Goal: Check status: Check status

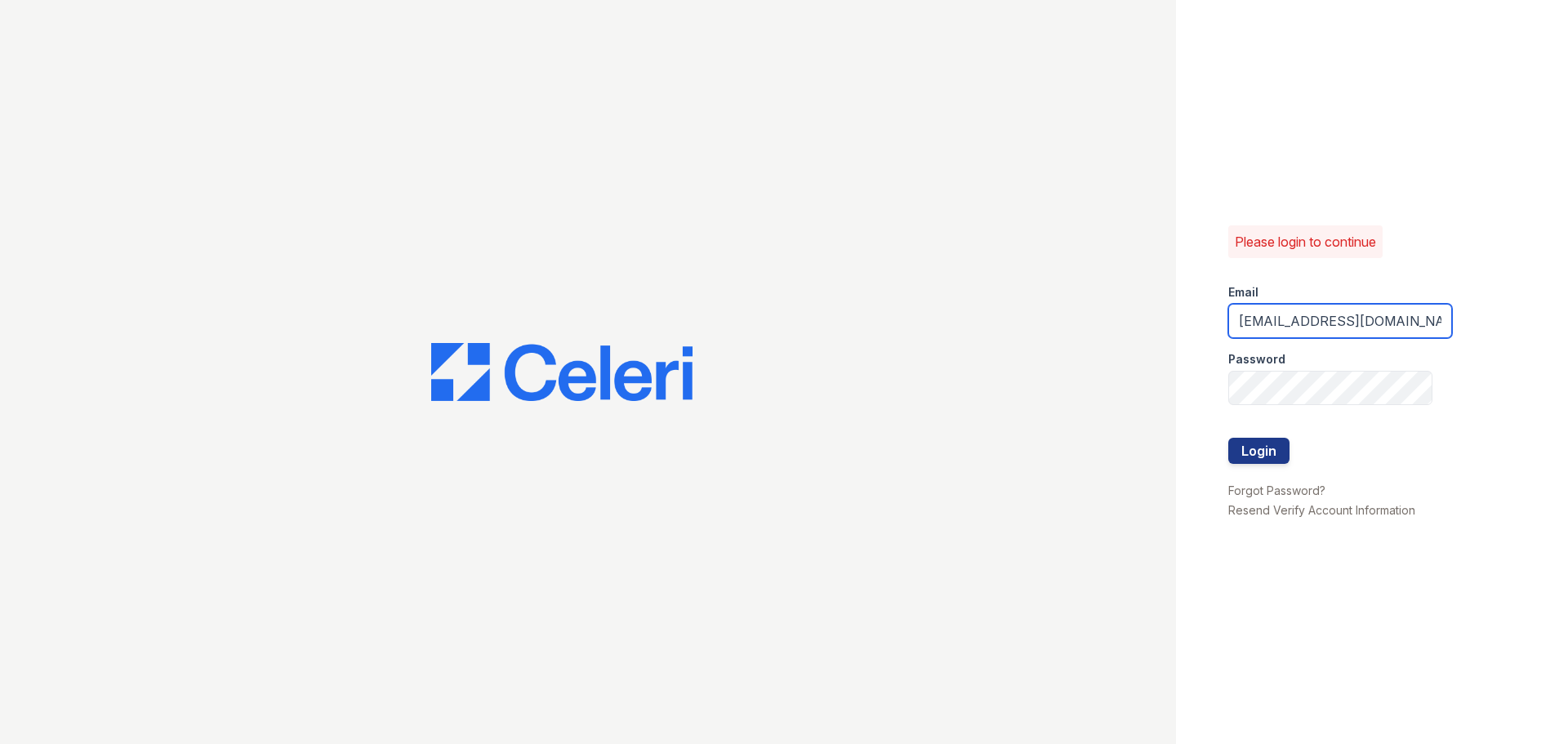
scroll to position [0, 30]
drag, startPoint x: 1420, startPoint y: 325, endPoint x: 1346, endPoint y: 324, distance: 74.0
click at [1346, 324] on input "[EMAIL_ADDRESS][DOMAIN_NAME]" at bounding box center [1340, 320] width 224 height 34
drag, startPoint x: 1314, startPoint y: 323, endPoint x: 1171, endPoint y: 307, distance: 143.9
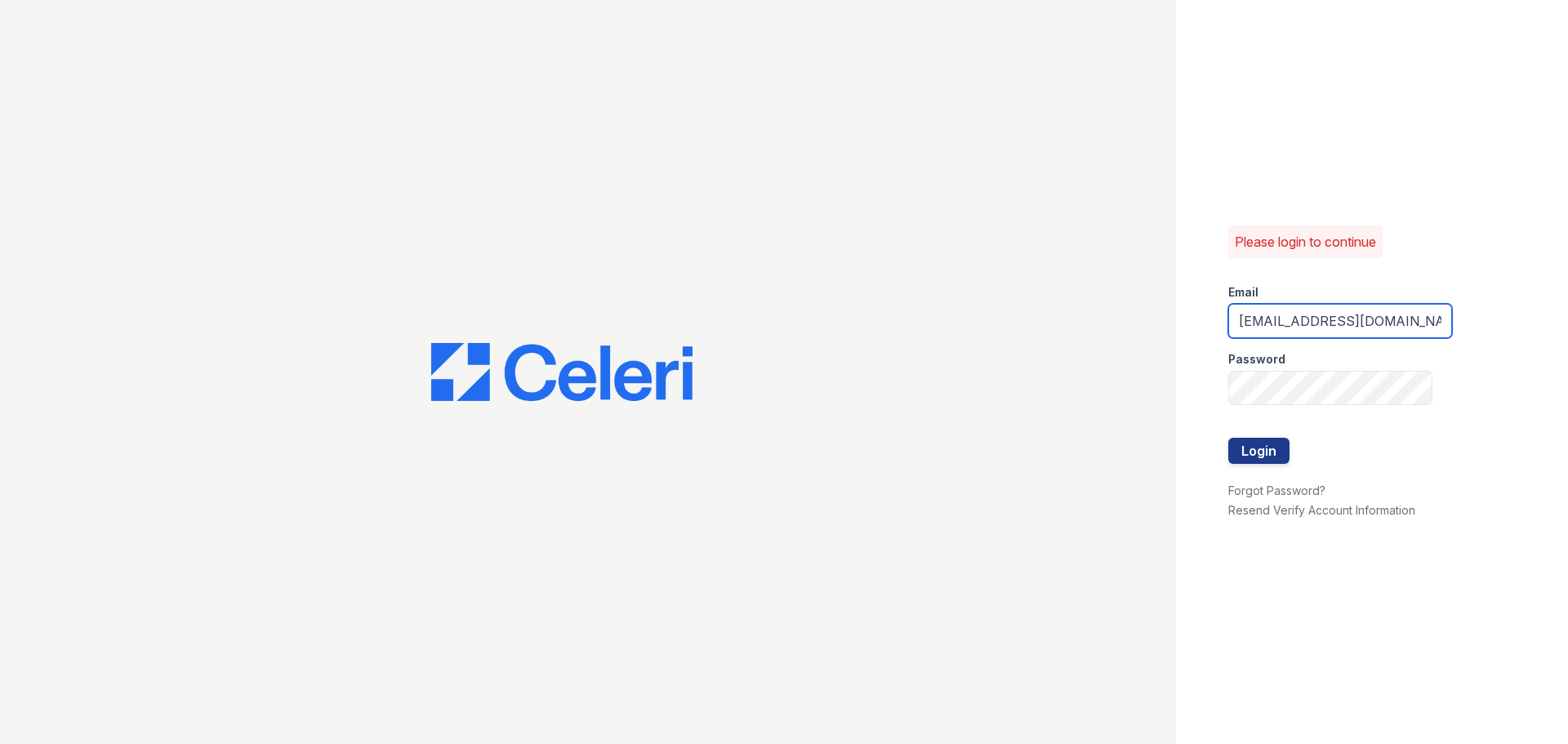
click at [1172, 307] on div "Please login to continue Email [EMAIL_ADDRESS][DOMAIN_NAME] Password Login Forg…" at bounding box center [784, 372] width 1568 height 744
click at [1425, 321] on input "[EMAIL_ADDRESS][DOMAIN_NAME]" at bounding box center [1340, 320] width 224 height 34
drag, startPoint x: 1425, startPoint y: 321, endPoint x: 1155, endPoint y: 296, distance: 271.2
click at [1155, 299] on div "Please login to continue Email [EMAIL_ADDRESS][DOMAIN_NAME] Password Login Forg…" at bounding box center [784, 372] width 1568 height 744
click at [1455, 267] on div "Please login to continue Email [EMAIL_ADDRESS][DOMAIN_NAME] Password Login Forg…" at bounding box center [1372, 372] width 392 height 744
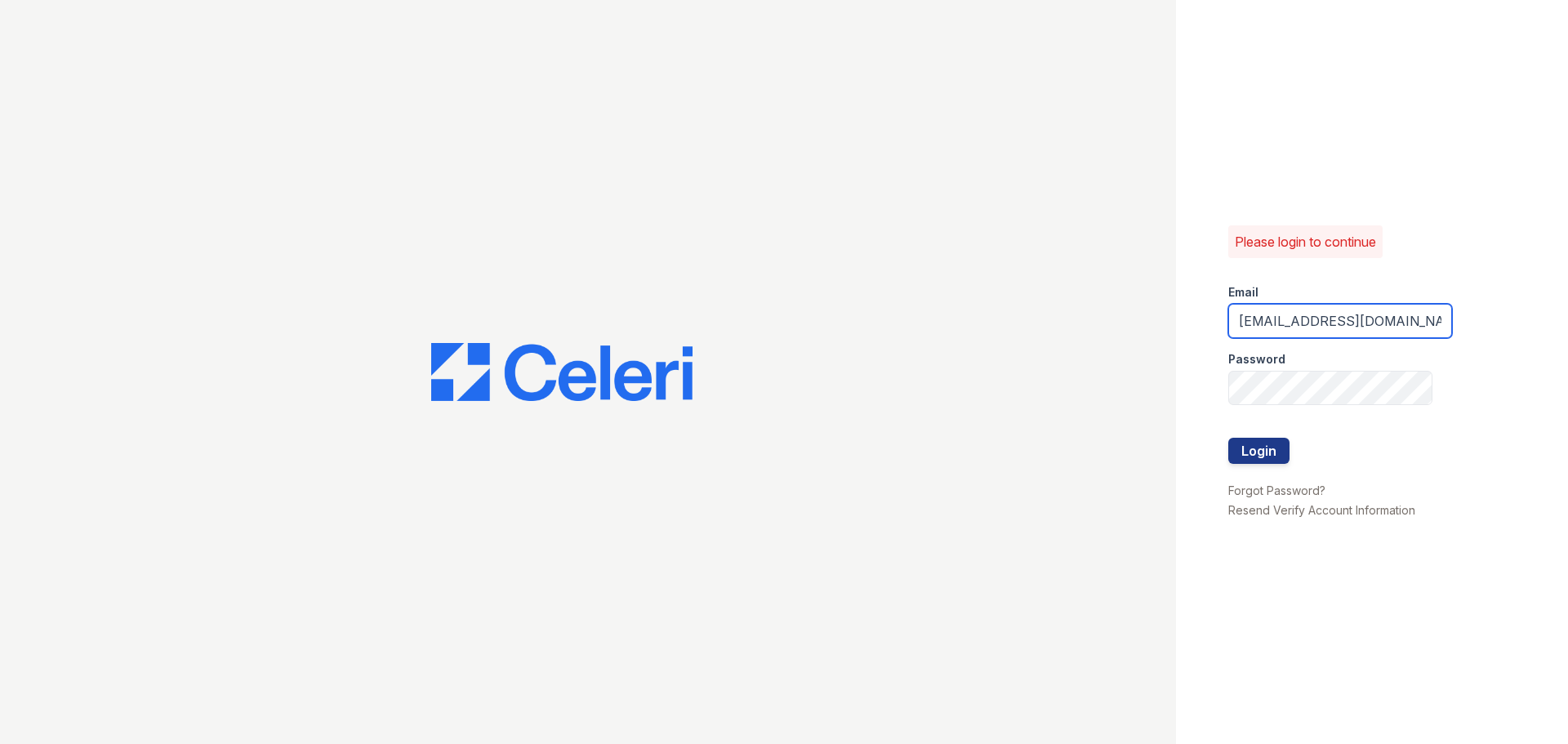
scroll to position [0, 30]
drag, startPoint x: 1238, startPoint y: 319, endPoint x: 1550, endPoint y: 336, distance: 312.5
click at [1550, 336] on div "Please login to continue Email [EMAIL_ADDRESS][DOMAIN_NAME] Password Login Forg…" at bounding box center [1372, 372] width 392 height 744
type input "springparc2"
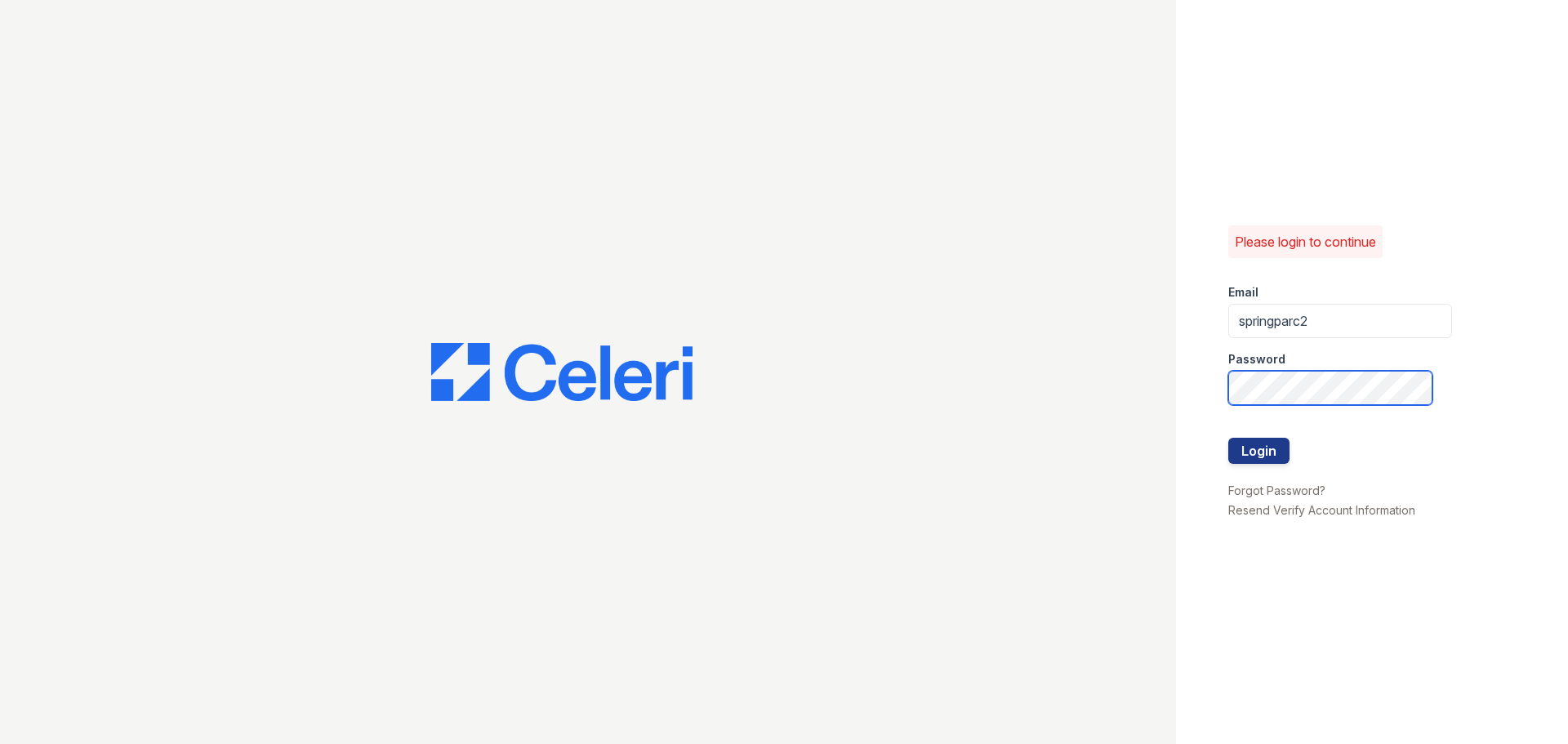
click at [1087, 362] on div "Please login to continue Email springparc2 Password Login Forgot Password? Rese…" at bounding box center [784, 372] width 1568 height 744
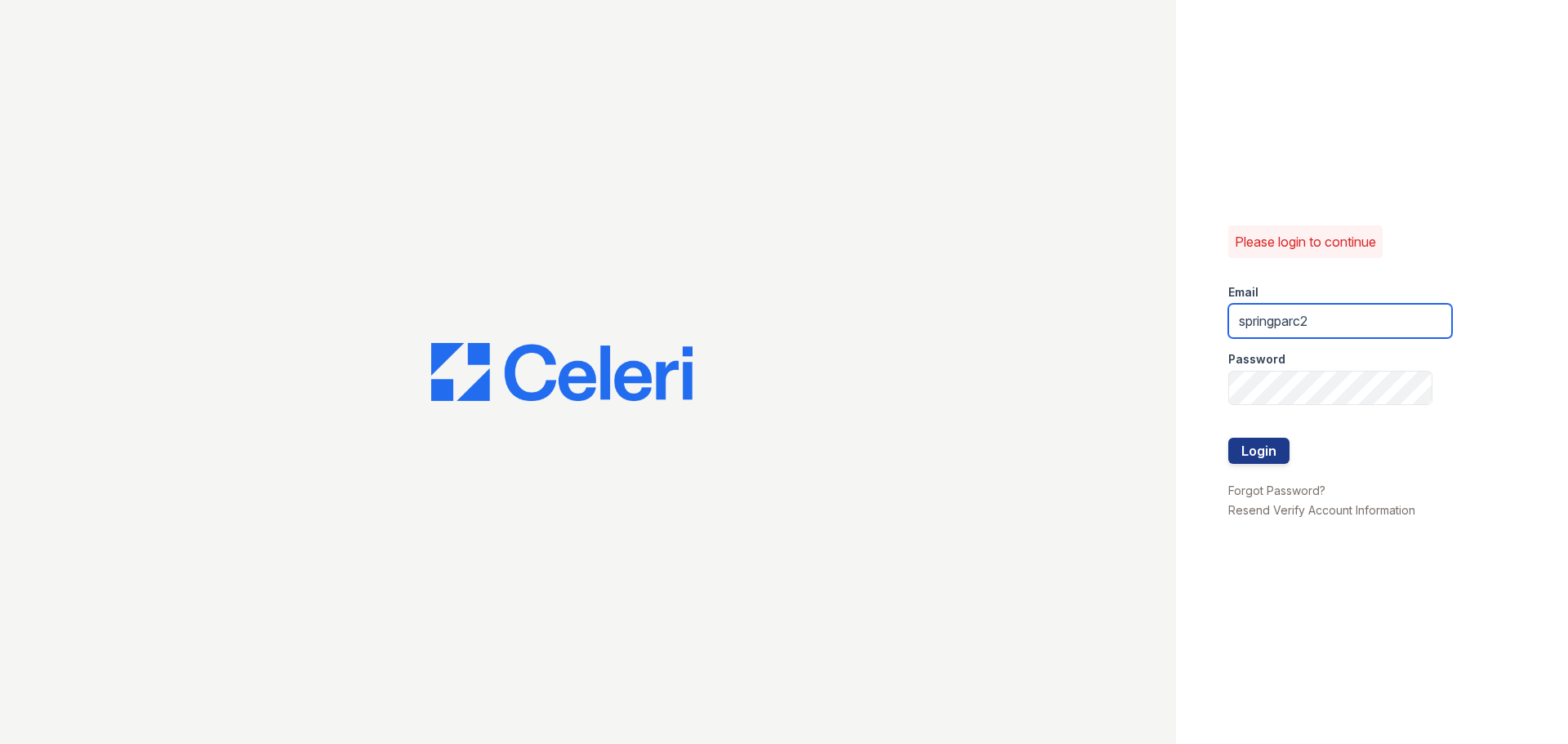
click at [1328, 322] on input "springparc2" at bounding box center [1340, 320] width 224 height 34
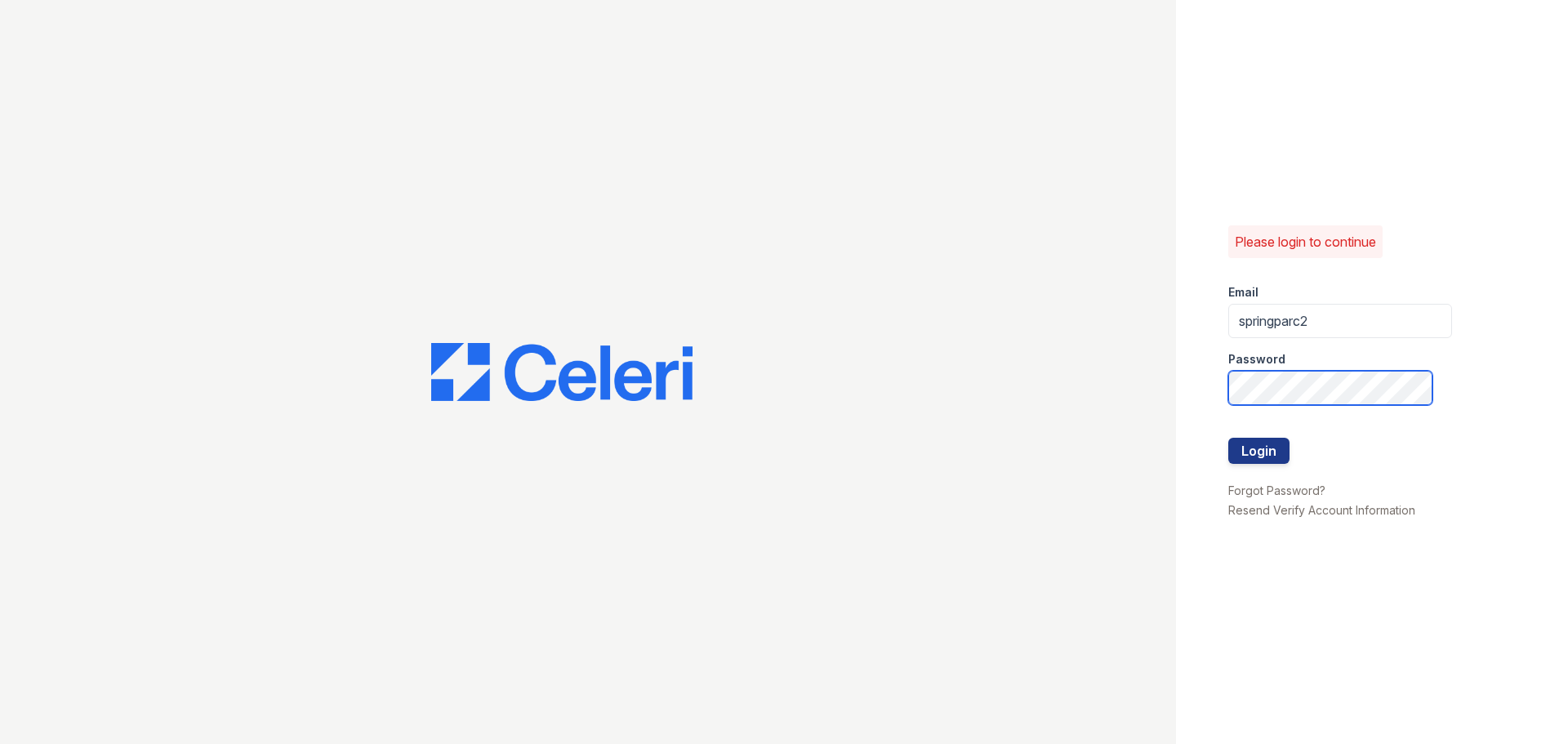
click at [1067, 365] on div "Please login to continue Email springparc2 Password Login Forgot Password? Rese…" at bounding box center [784, 372] width 1568 height 744
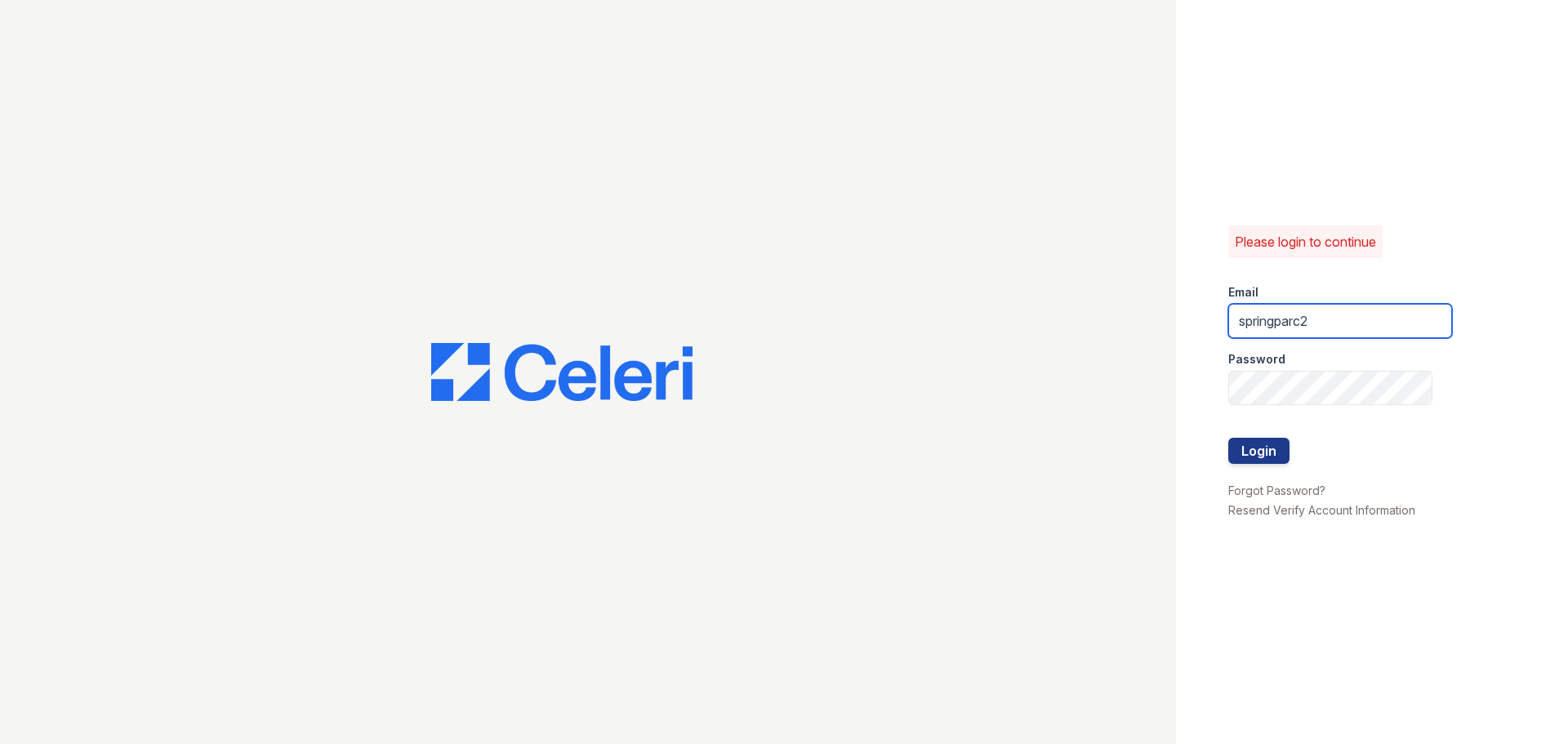
click at [1346, 319] on input "springparc2" at bounding box center [1340, 320] width 224 height 34
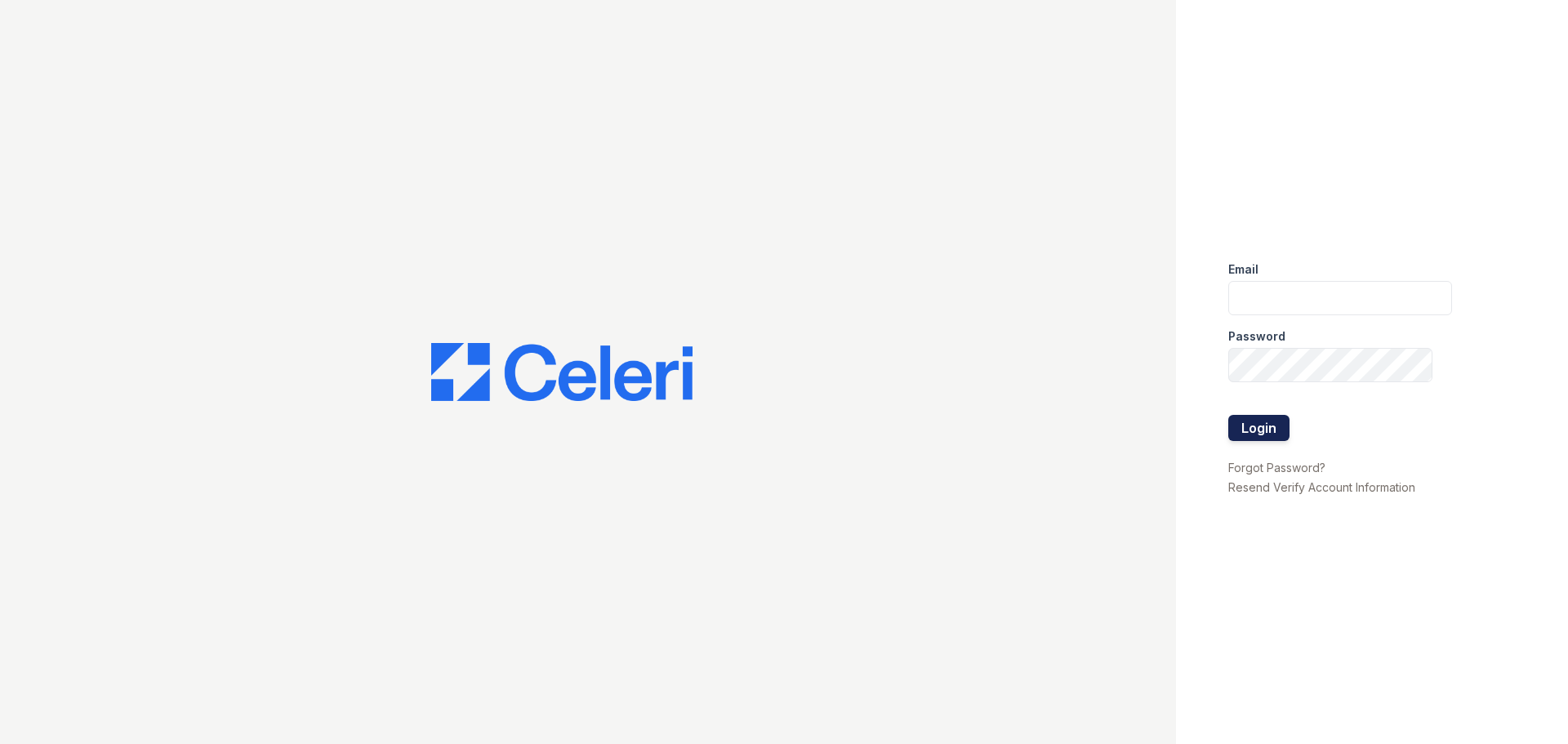
type input "springparc1@cafmanagement.com"
click at [1276, 430] on button "Login" at bounding box center [1259, 428] width 62 height 26
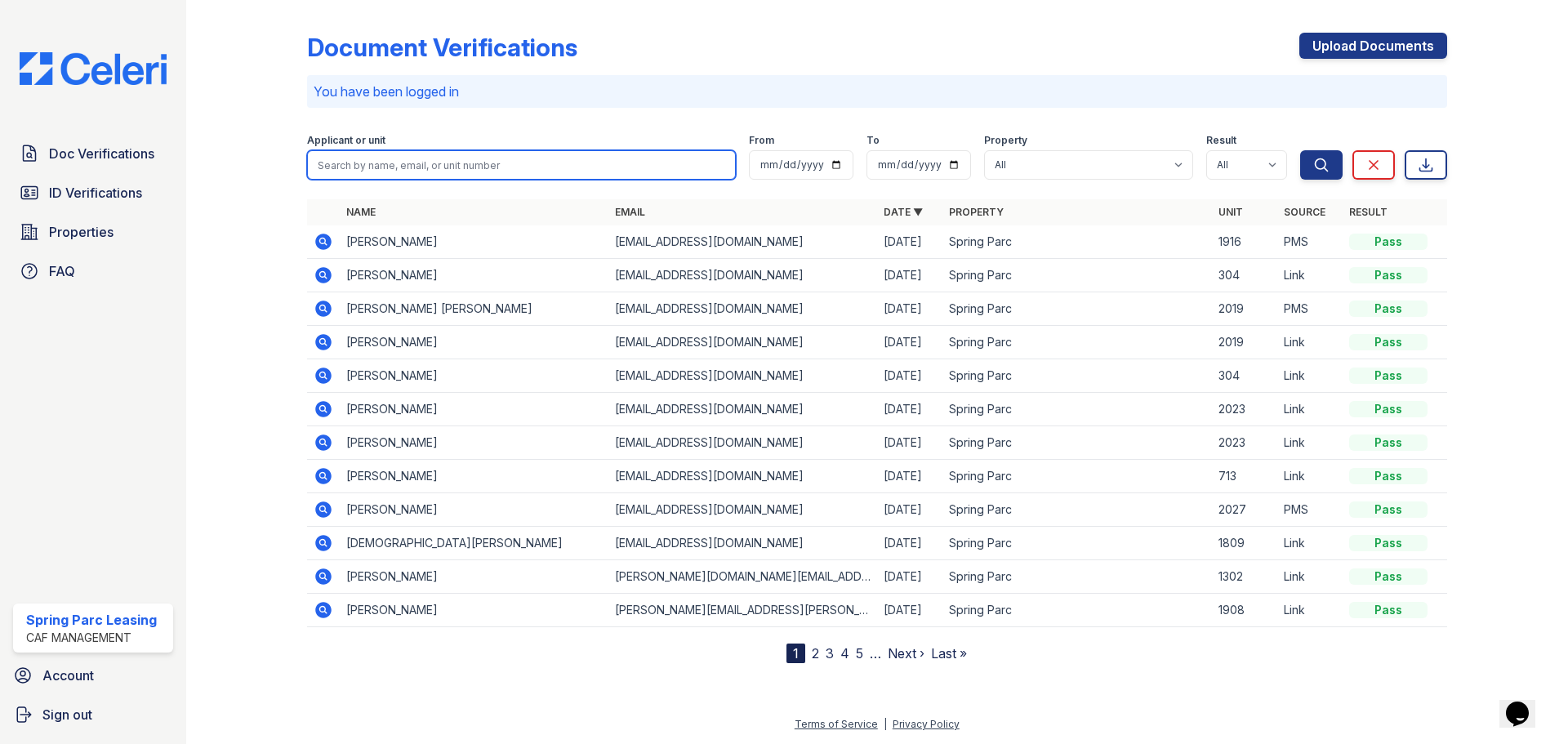
click at [590, 159] on input "search" at bounding box center [522, 165] width 429 height 30
type input "n"
type input "Neil"
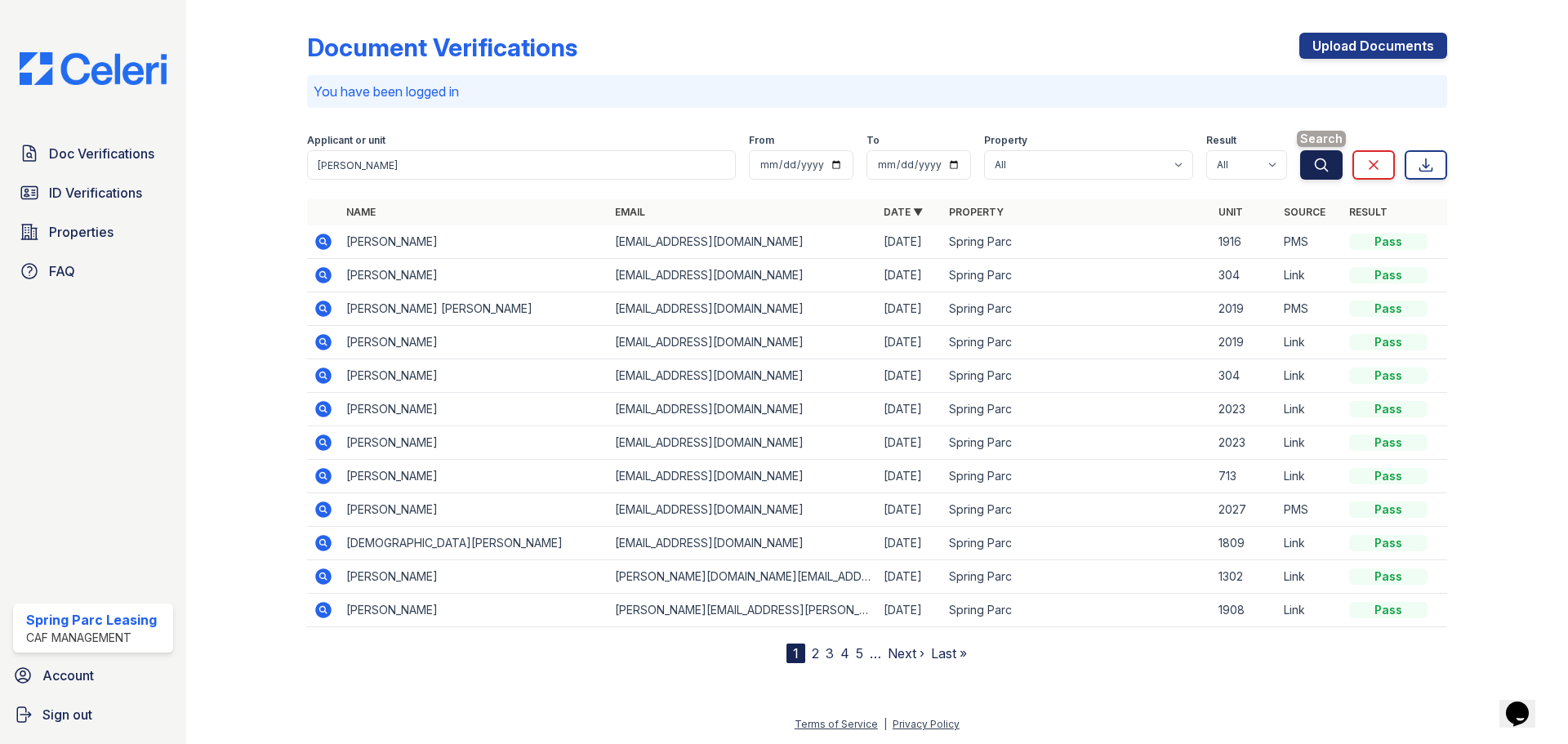
click at [1319, 165] on icon "submit" at bounding box center [1321, 165] width 17 height 16
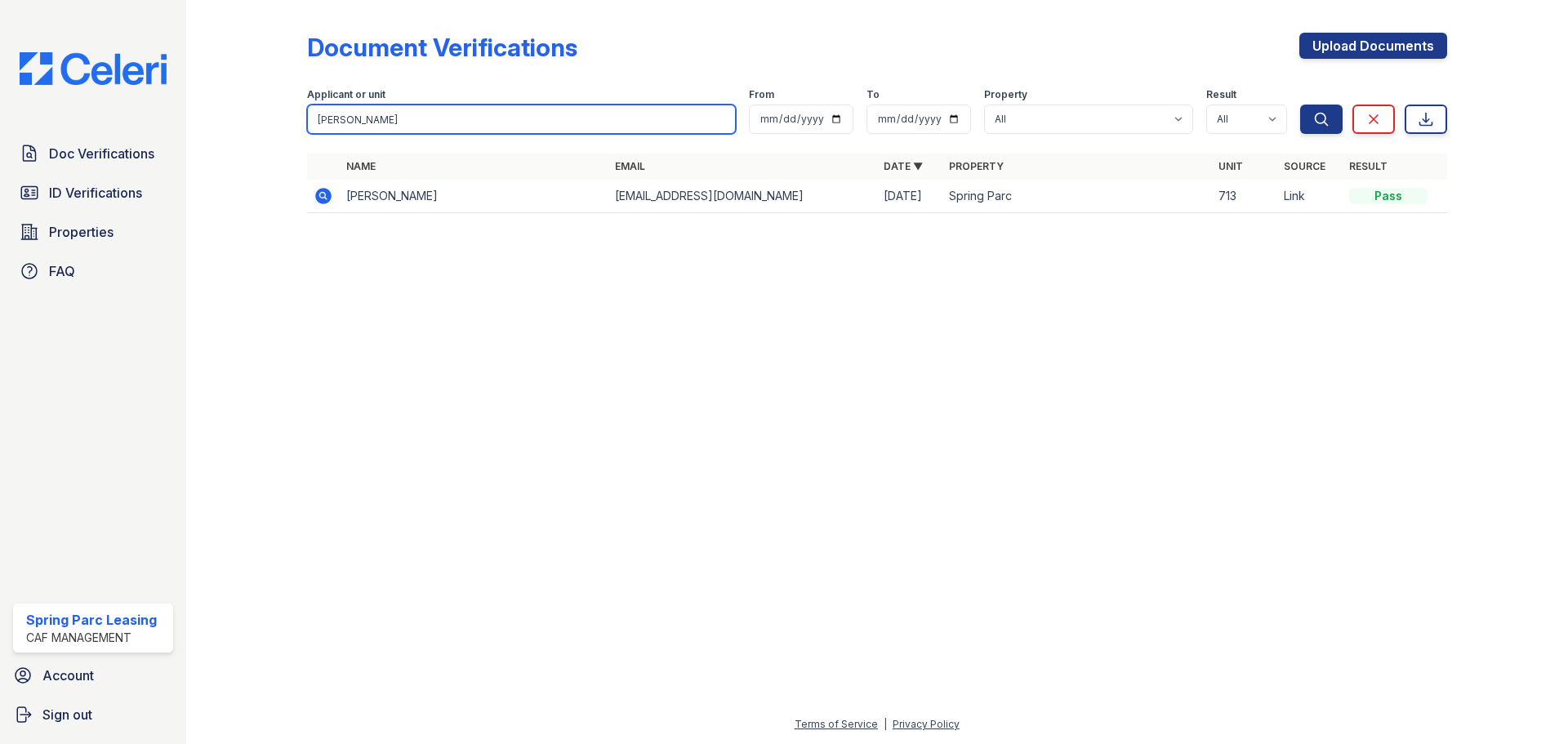
click at [476, 122] on input "Neil" at bounding box center [522, 119] width 429 height 30
type input "[PERSON_NAME]"
click at [1300, 104] on button "Search" at bounding box center [1321, 119] width 43 height 30
click at [1375, 195] on div "Pass" at bounding box center [1388, 195] width 78 height 16
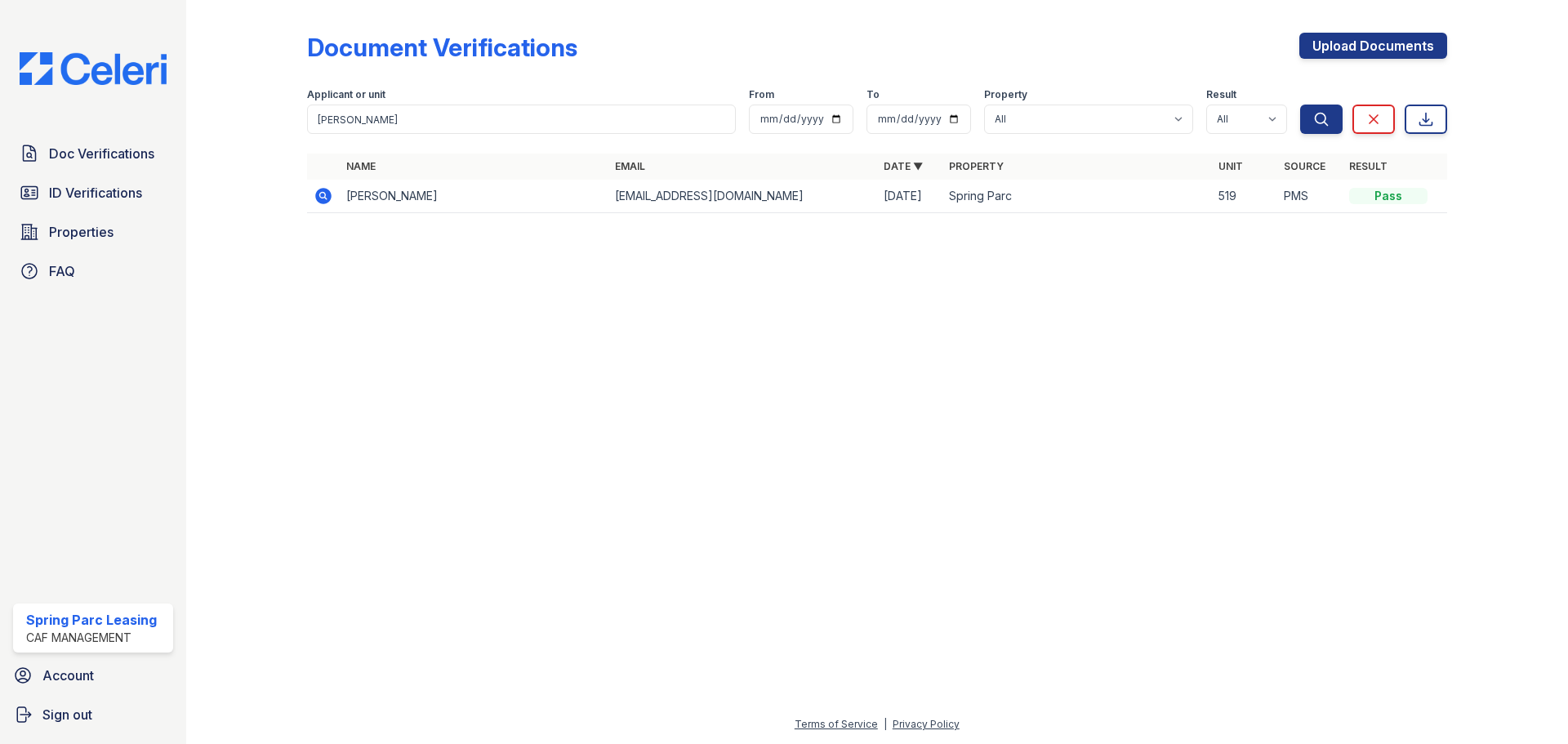
click at [631, 194] on td "[EMAIL_ADDRESS][DOMAIN_NAME]" at bounding box center [742, 196] width 268 height 34
click at [1220, 191] on td "519" at bounding box center [1244, 196] width 65 height 34
click at [323, 196] on icon at bounding box center [322, 194] width 4 height 4
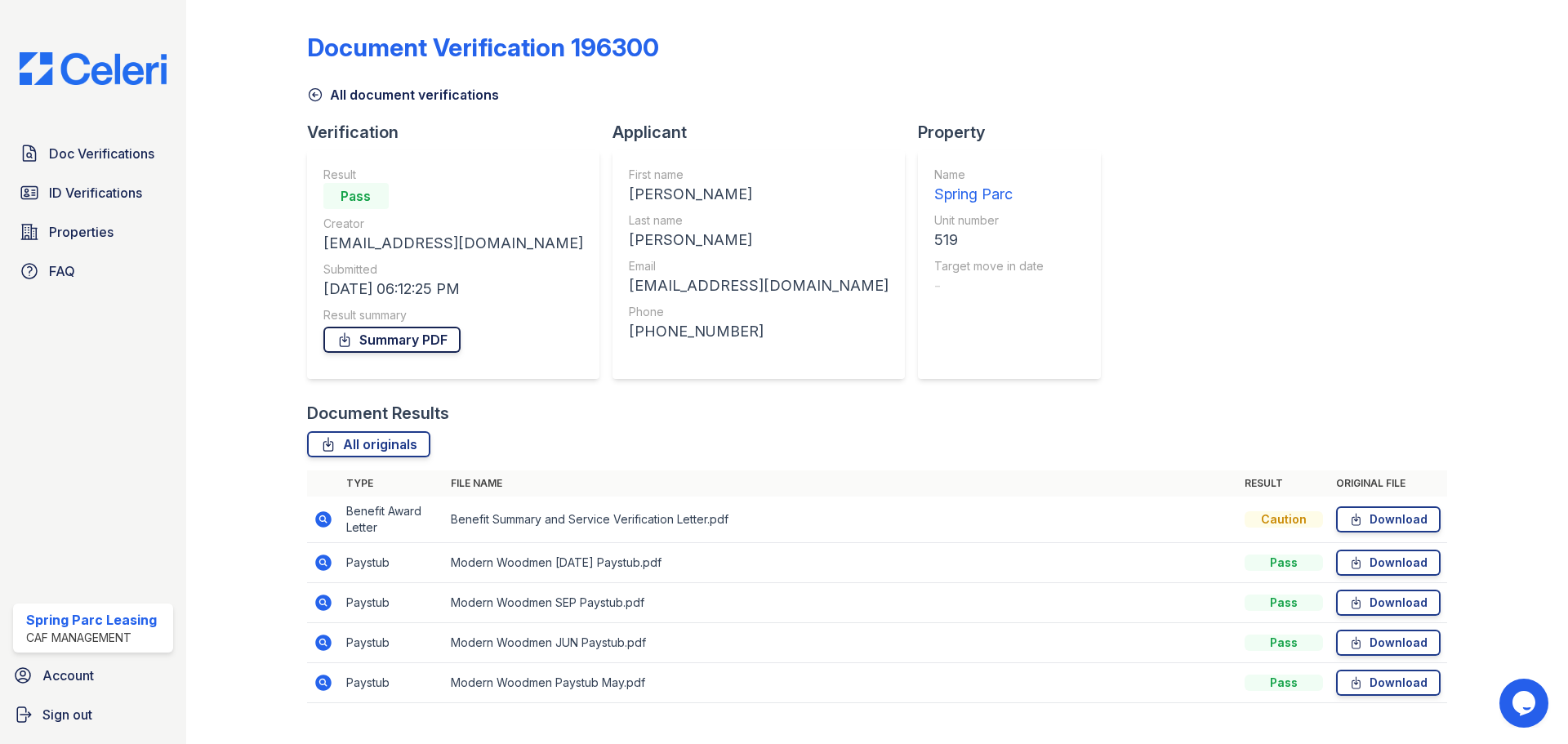
click at [433, 339] on link "Summary PDF" at bounding box center [392, 339] width 137 height 26
